Goal: Task Accomplishment & Management: Use online tool/utility

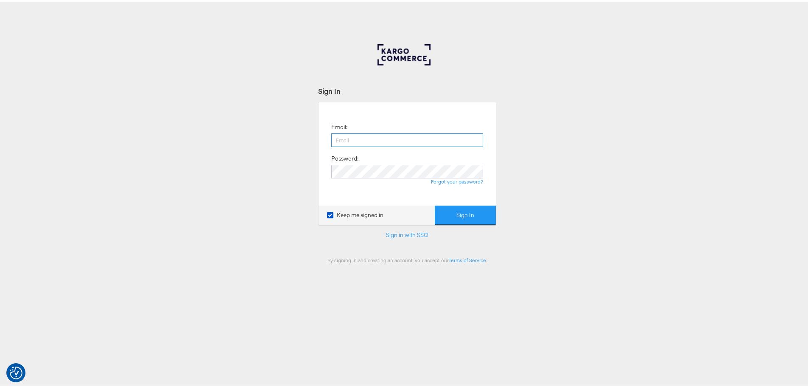
click at [408, 135] on input "email" at bounding box center [407, 139] width 152 height 14
type input "eloise.lambert@mccann.com"
click at [435, 204] on button "Sign In" at bounding box center [465, 213] width 61 height 19
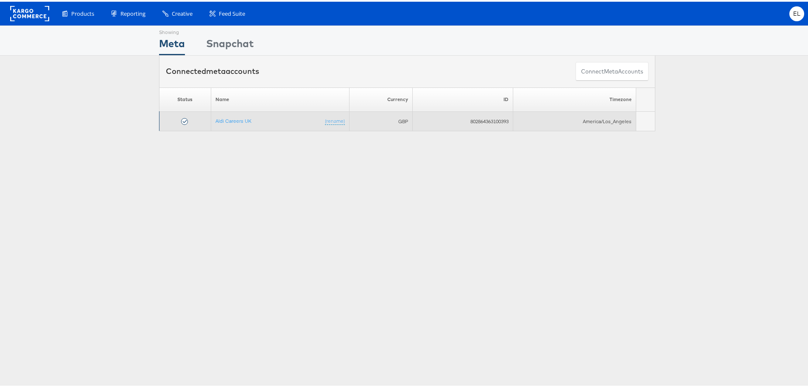
click at [232, 123] on td "Aldi Careers UK (rename)" at bounding box center [280, 120] width 138 height 20
click at [229, 121] on link "Aldi Careers UK" at bounding box center [234, 119] width 36 height 6
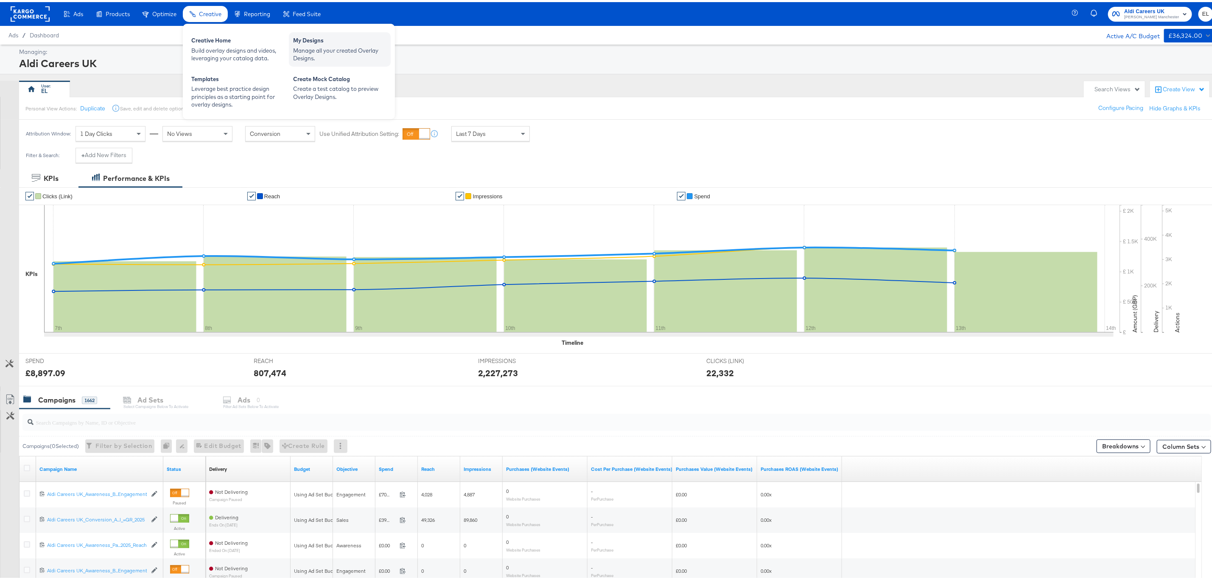
click at [310, 48] on div "Manage all your created Overlay Designs." at bounding box center [339, 53] width 93 height 16
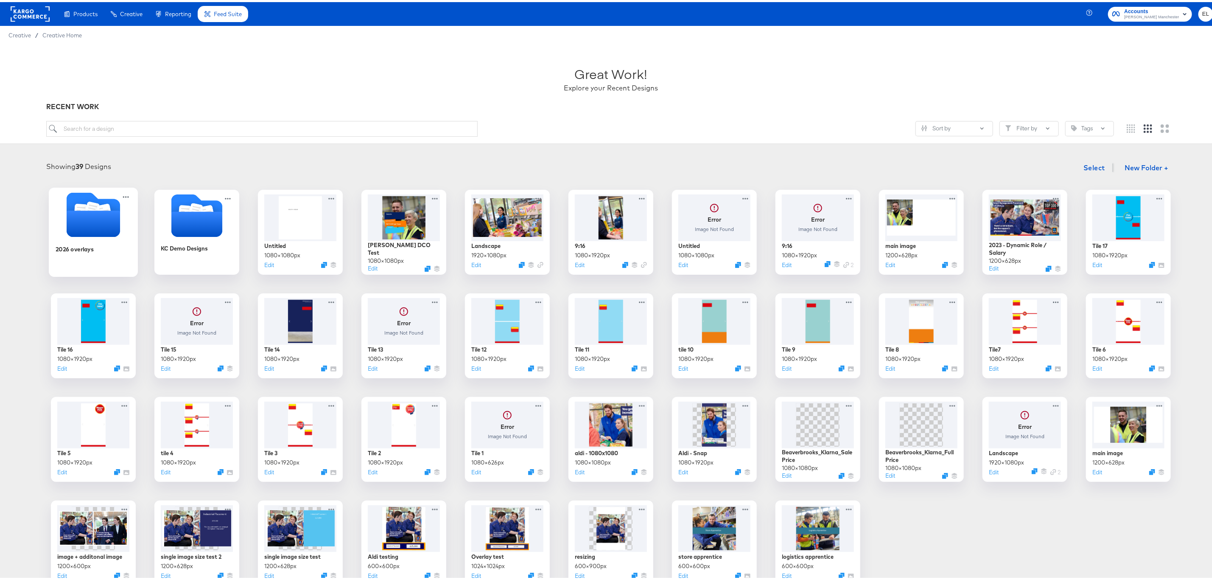
click at [87, 254] on div "2026 overlays" at bounding box center [94, 253] width 76 height 33
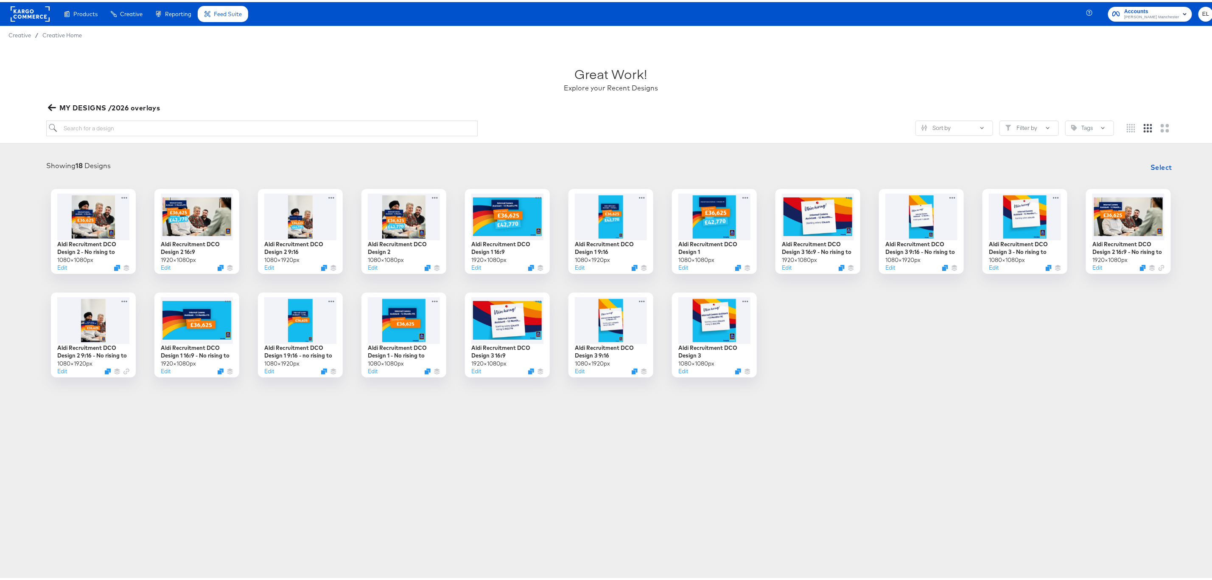
click at [339, 456] on div "Products Creative Reporting Feed Suite Accounts [PERSON_NAME] Manchester EL Cre…" at bounding box center [611, 290] width 1222 height 580
click at [709, 313] on div at bounding box center [715, 317] width 76 height 49
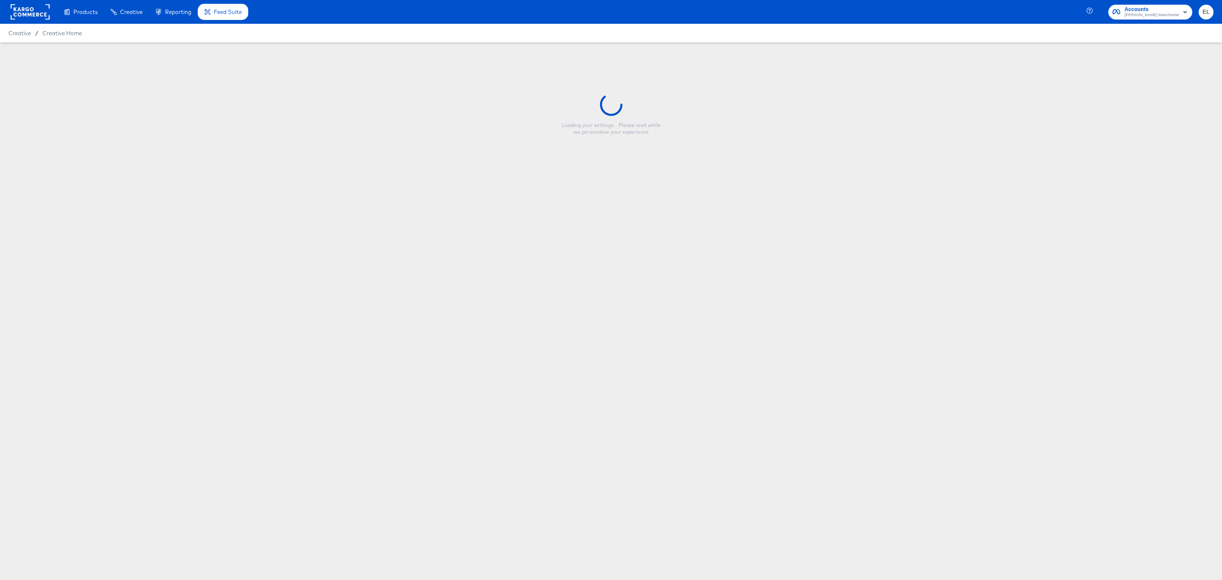
type input "Aldi Recruitment DCO Design 3"
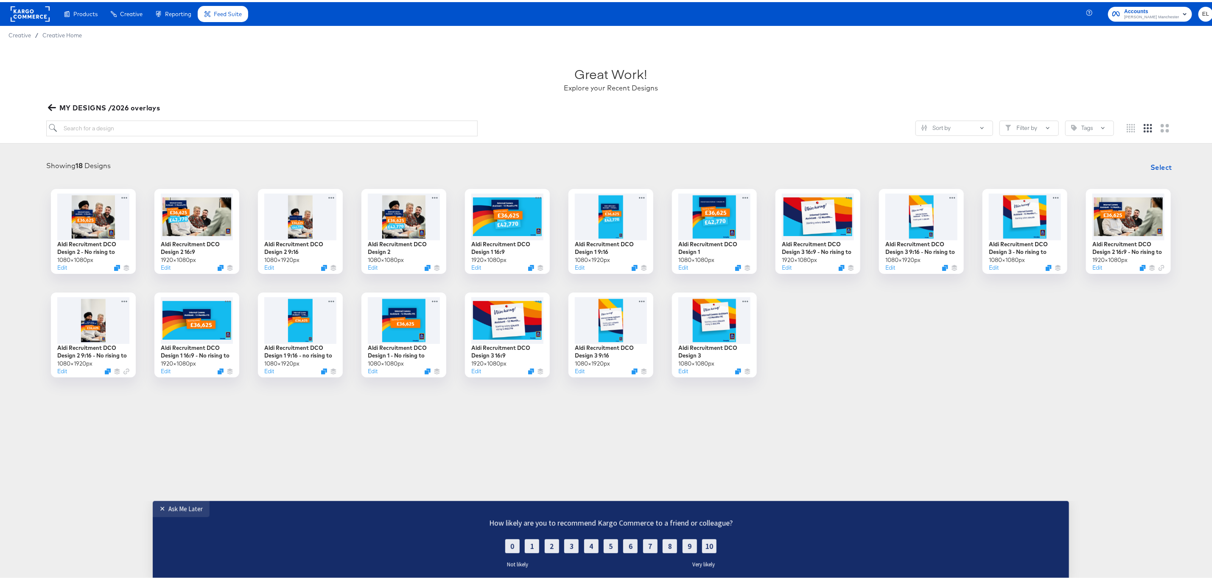
click at [781, 454] on div "Products Products Product Catalogs Enhance Your Product Catalog, Map Them to Pu…" at bounding box center [611, 290] width 1222 height 580
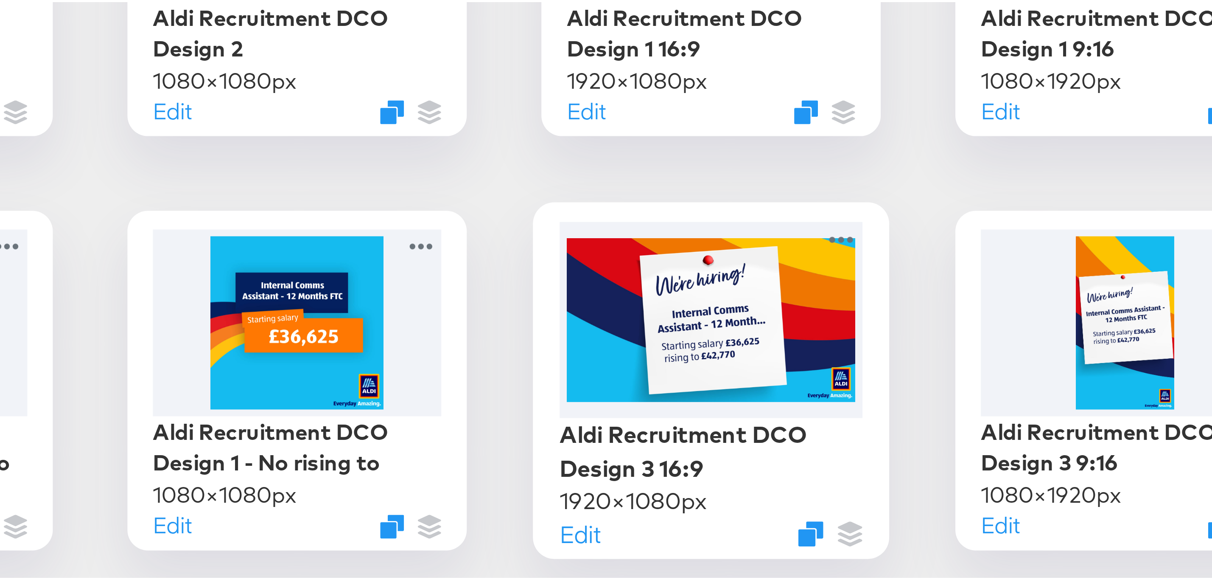
click at [493, 316] on div at bounding box center [508, 317] width 76 height 49
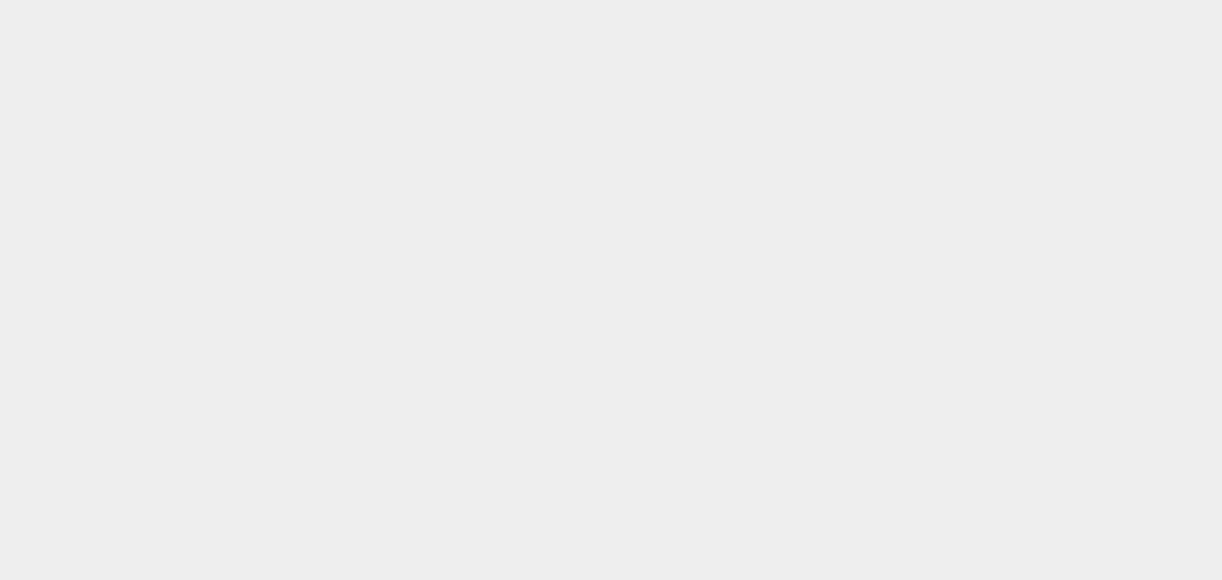
type input "Aldi Recruitment DCO Design 3 16:9"
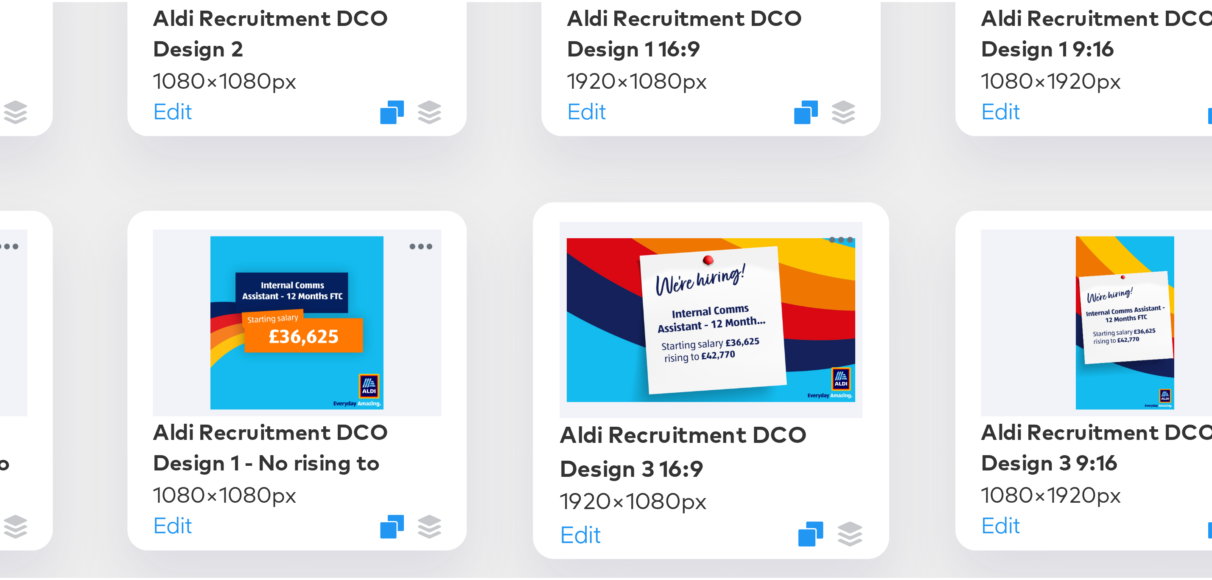
click at [501, 335] on div at bounding box center [508, 317] width 76 height 49
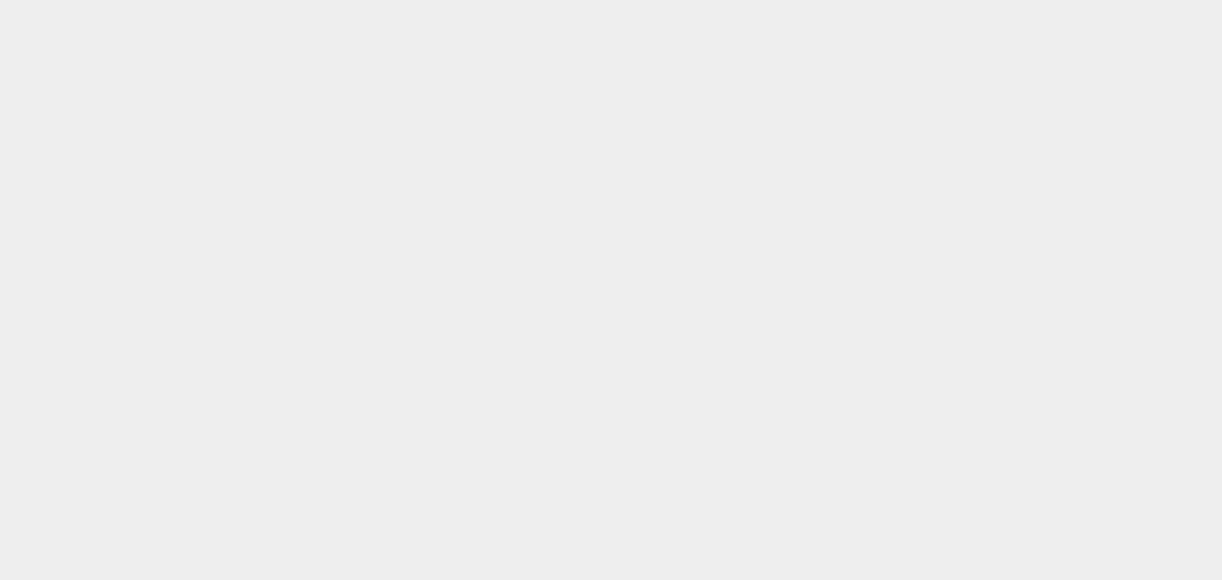
type input "Aldi Recruitment DCO Design 3 16:9"
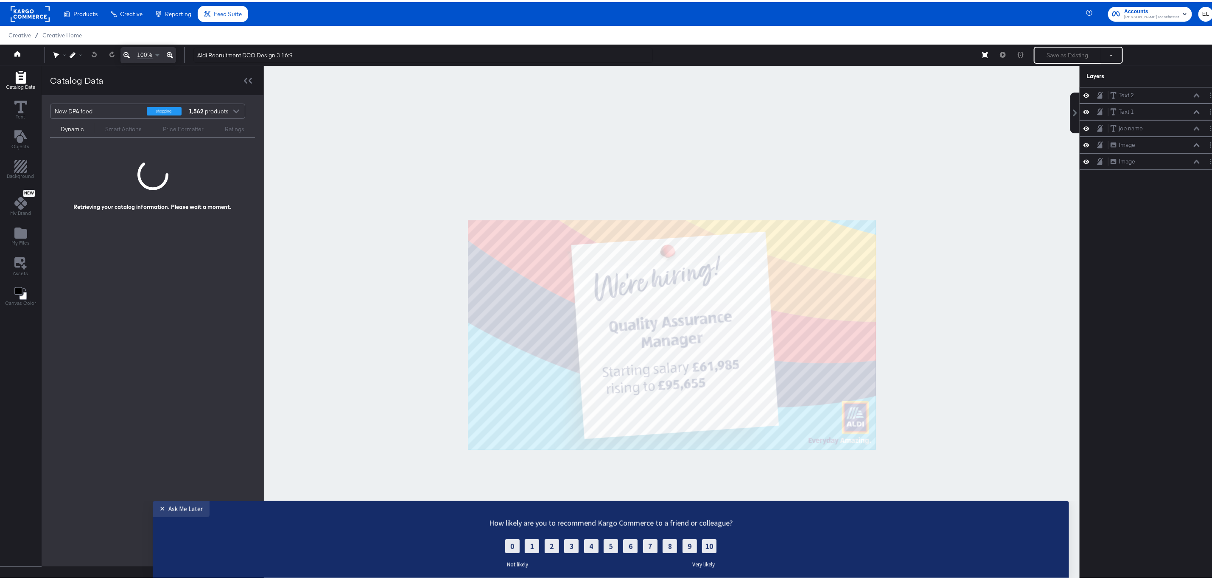
click at [895, 246] on div at bounding box center [672, 333] width 816 height 538
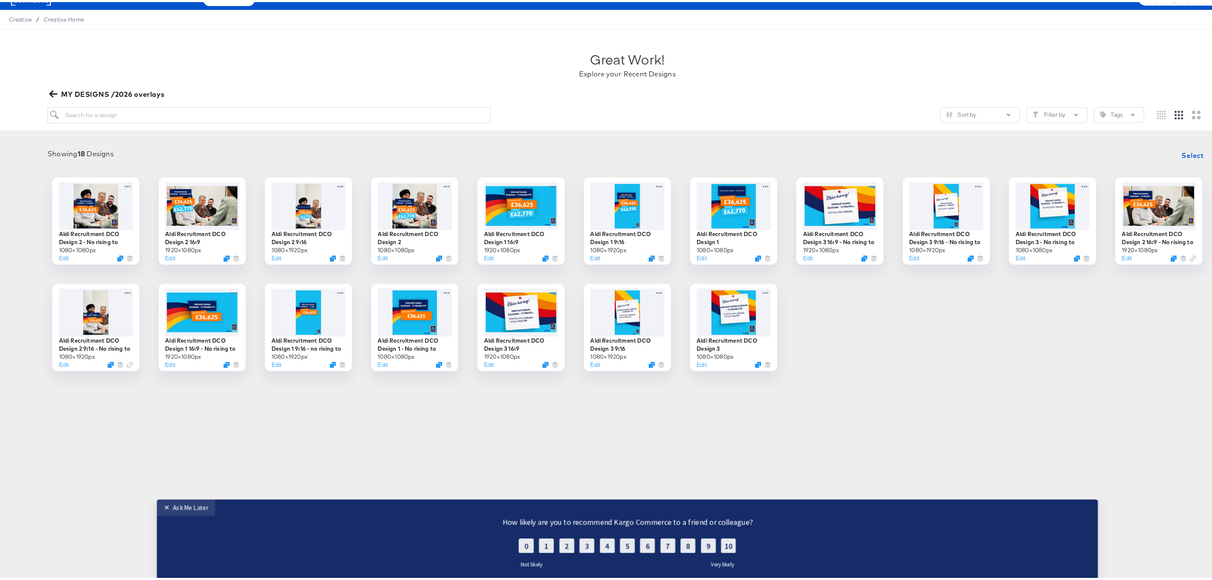
scroll to position [12, 0]
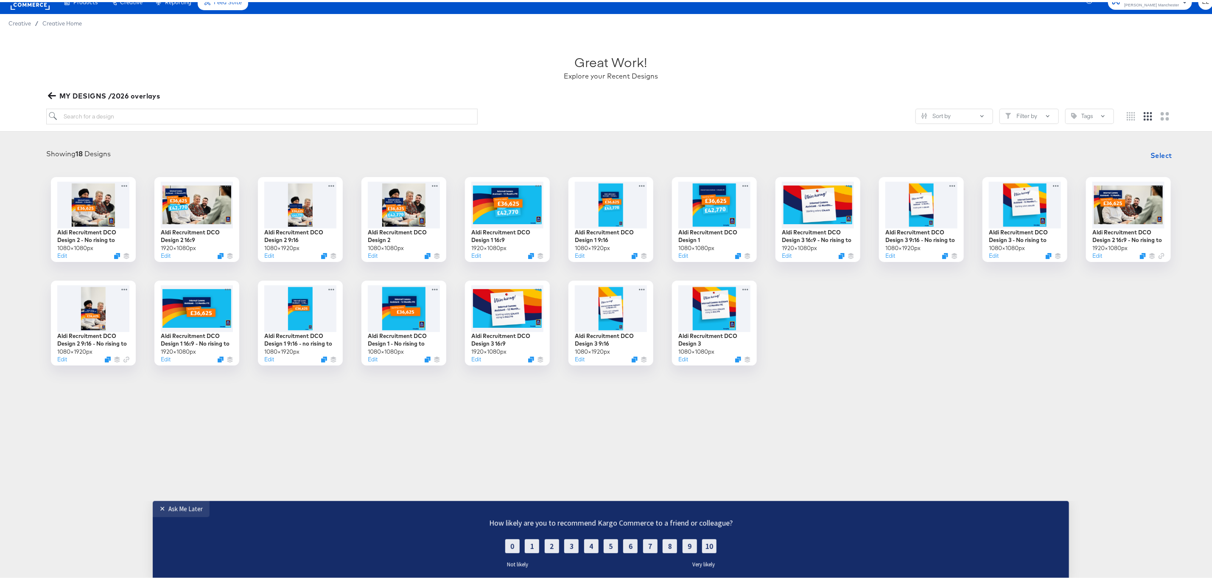
click at [809, 443] on div "Products Products Product Catalogs Enhance Your Product Catalog, Map Them to Pu…" at bounding box center [611, 278] width 1222 height 580
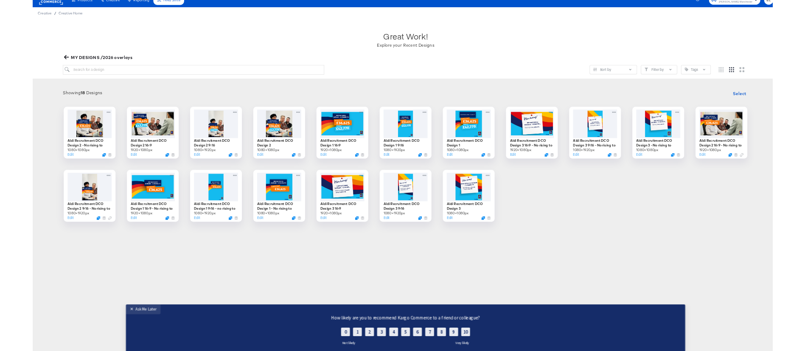
scroll to position [12, 0]
